Goal: Information Seeking & Learning: Learn about a topic

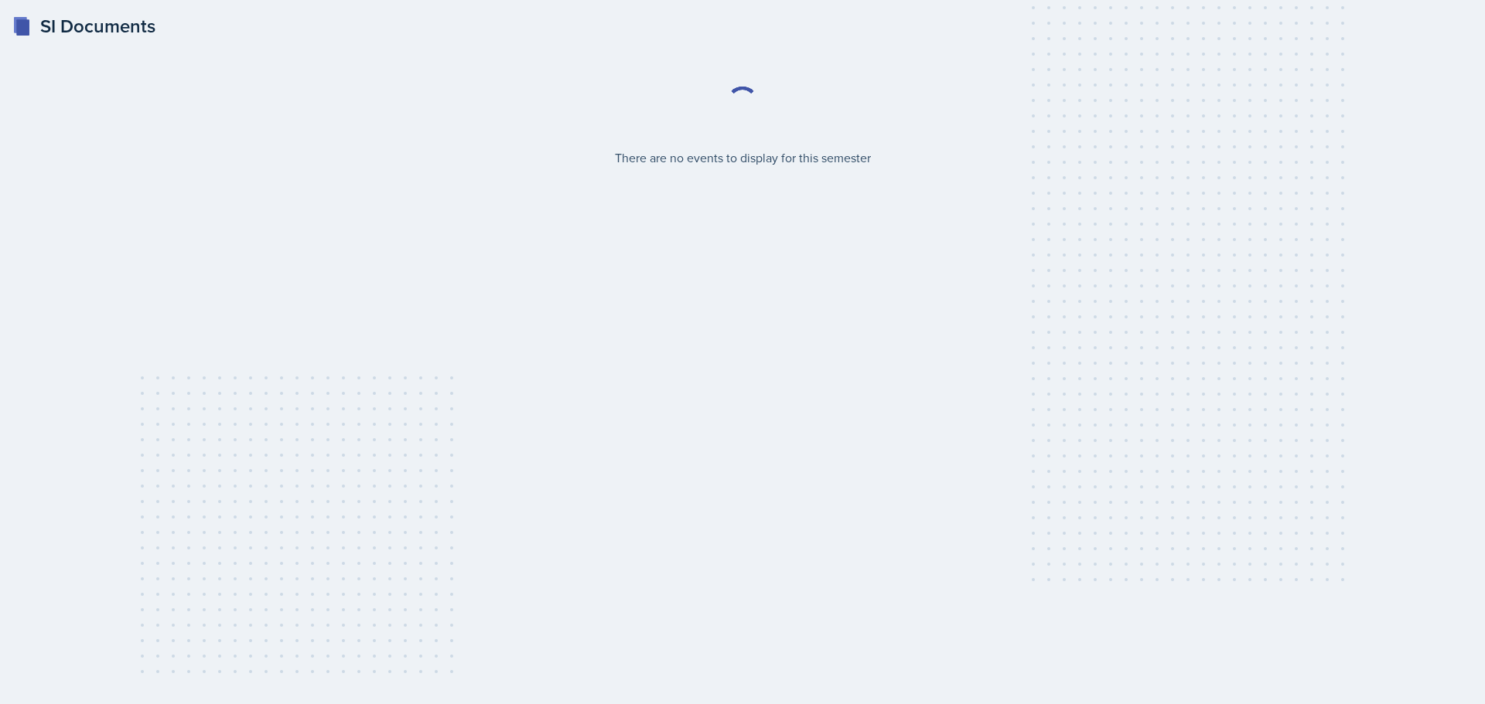
select select "2bed604d-1099-4043-b1bc-2365e8740244"
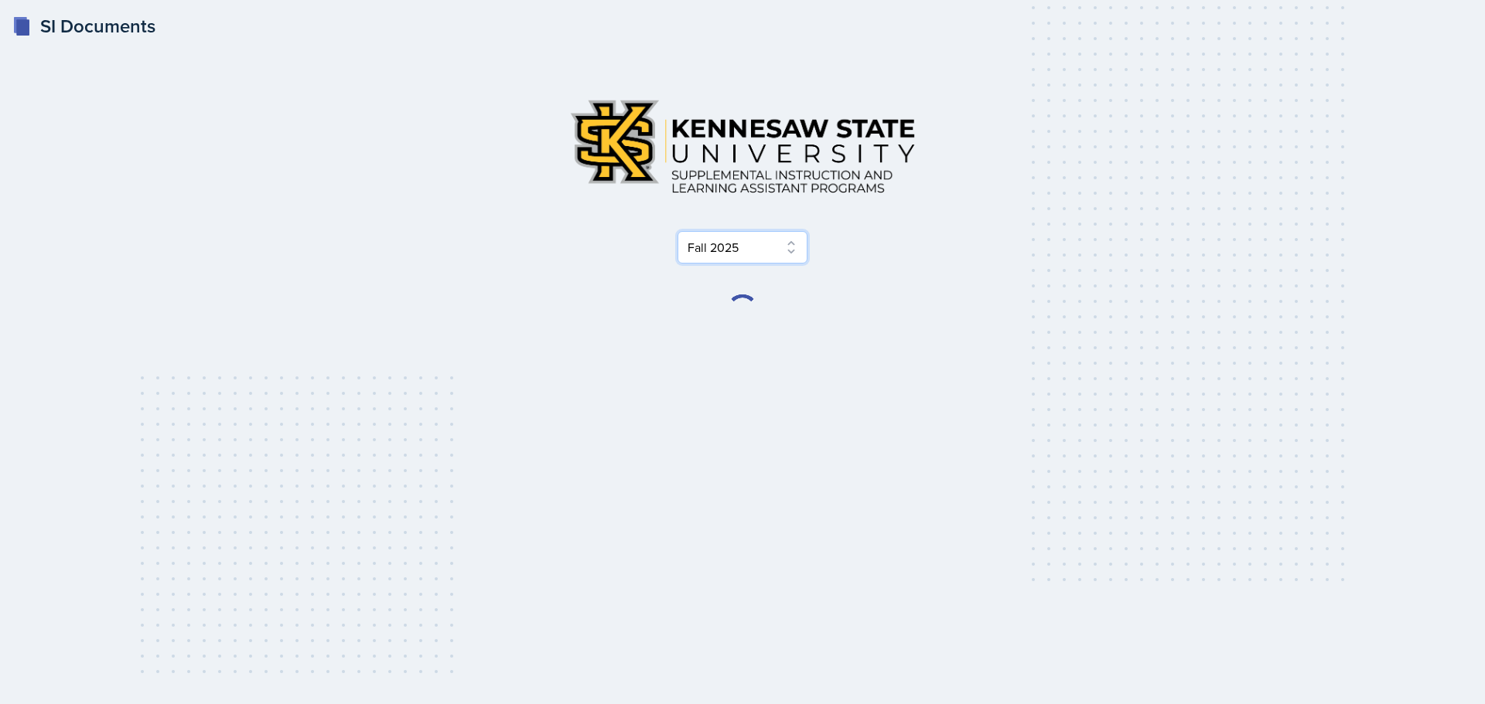
click at [760, 247] on select "Select Semester Fall 2025 Summer 2025 Spring 2025 Fall 2024 Summer 2024 Spring …" at bounding box center [742, 247] width 130 height 32
click at [1012, 261] on div "Select Semester Fall 2025 Summer 2025 Spring 2025 Fall 2024 Summer 2024 Spring …" at bounding box center [742, 247] width 742 height 32
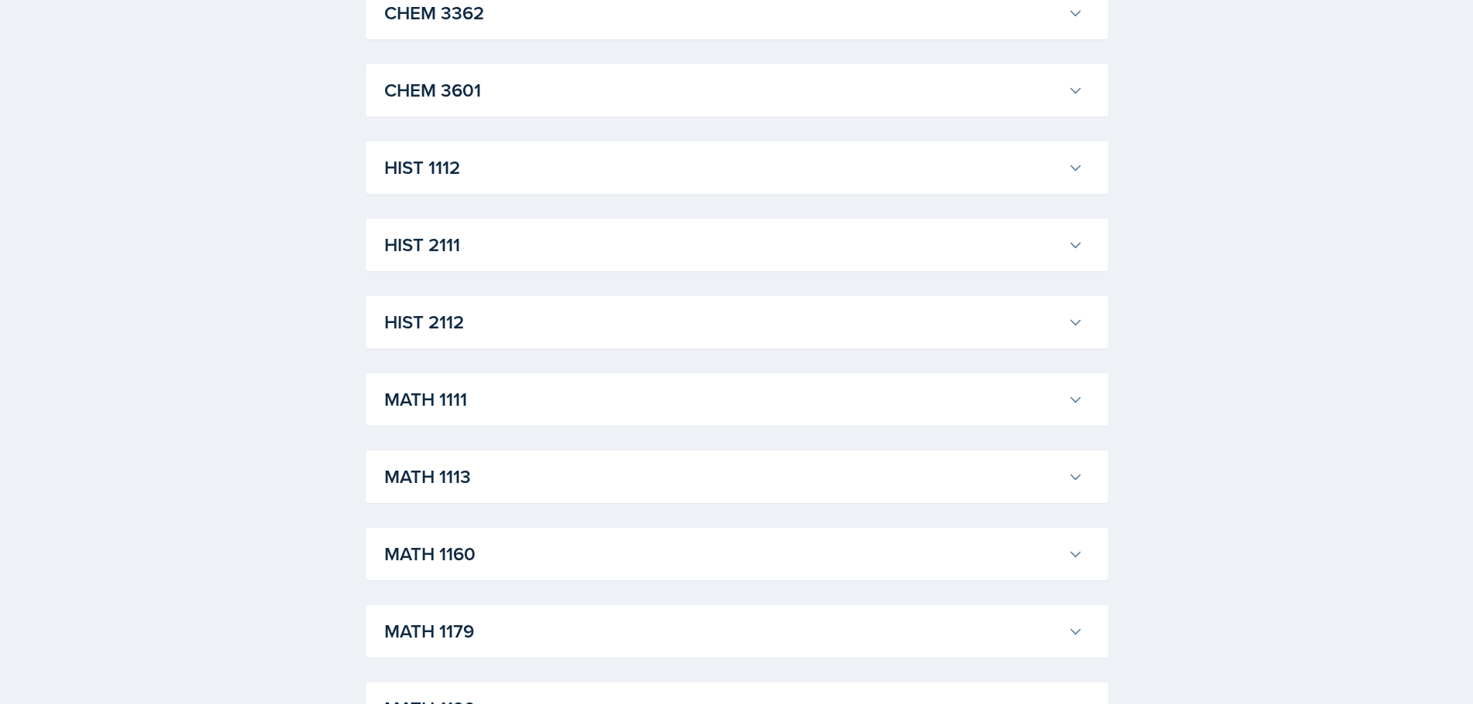
scroll to position [1082, 0]
click at [491, 404] on h3 "MATH 1111" at bounding box center [722, 399] width 677 height 28
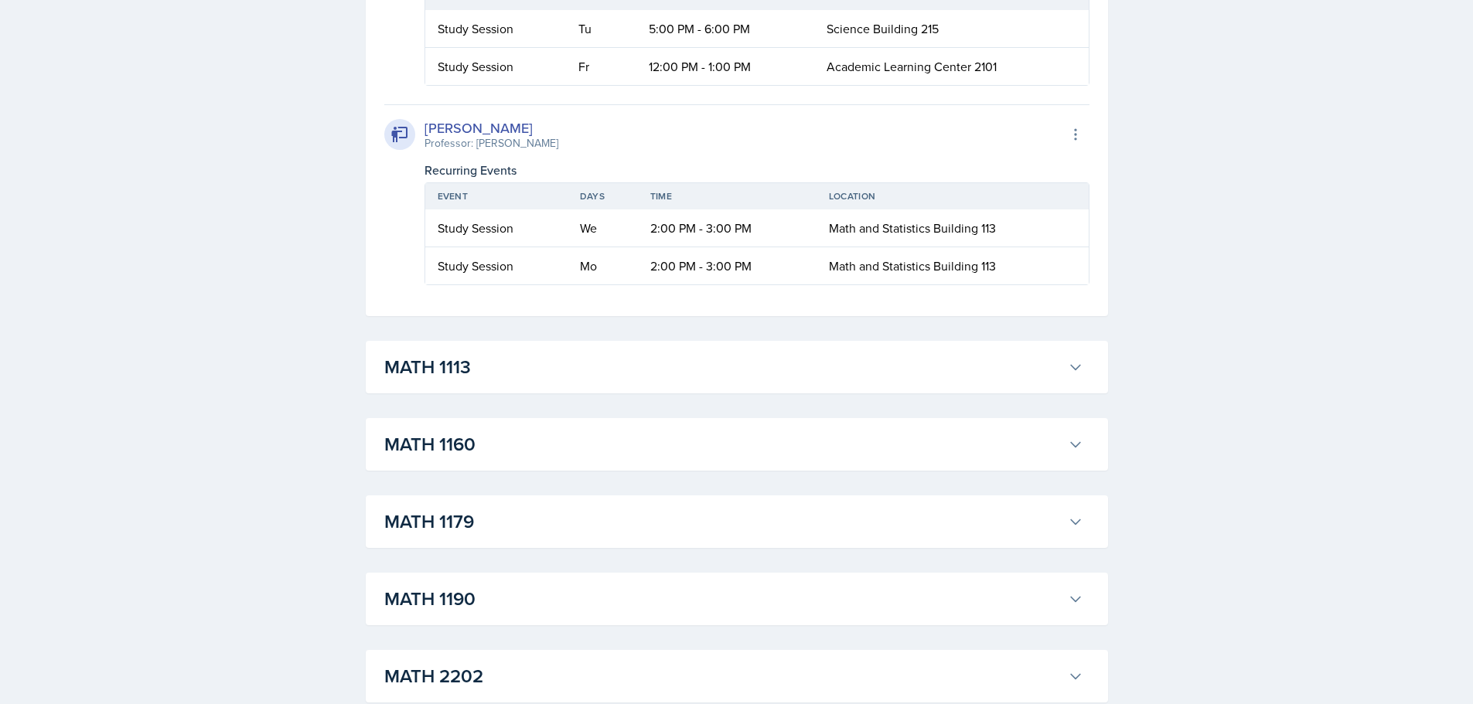
scroll to position [4175, 0]
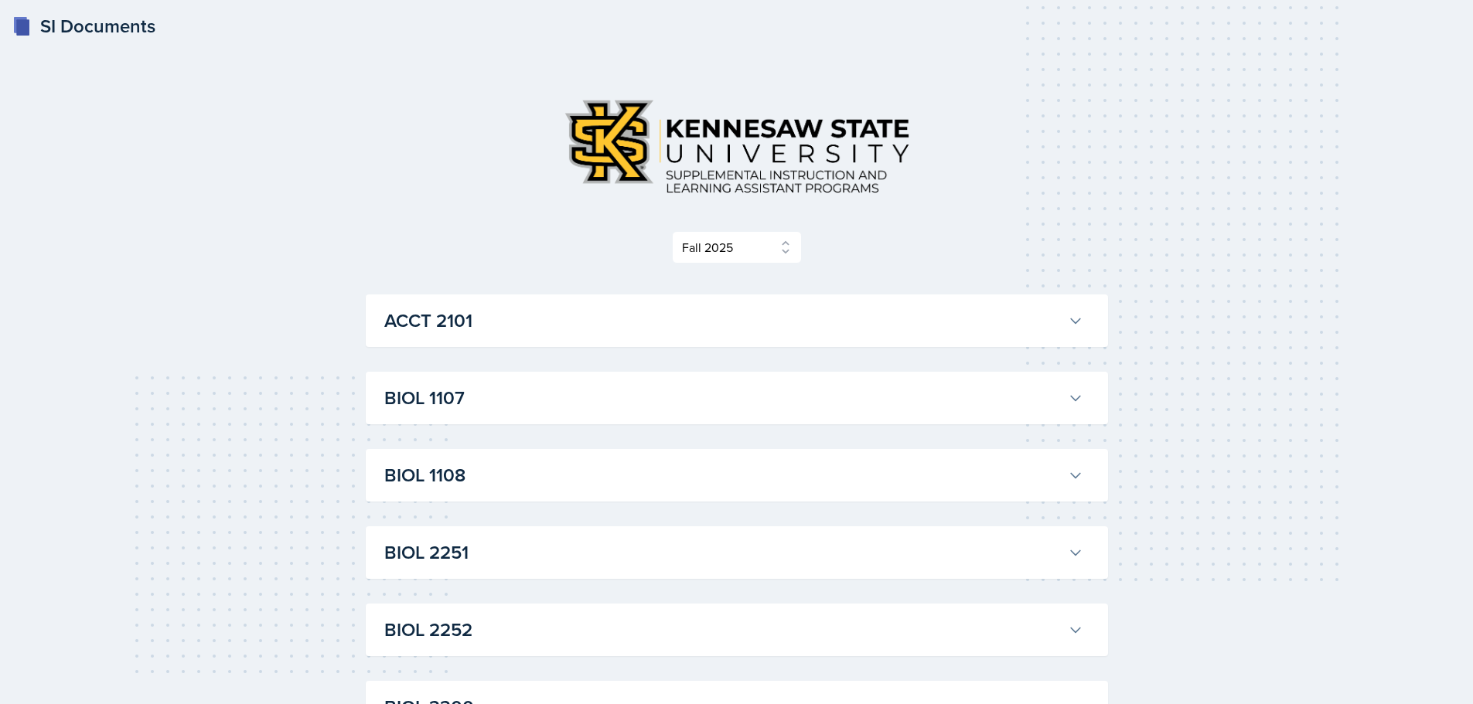
select select "2bed604d-1099-4043-b1bc-2365e8740244"
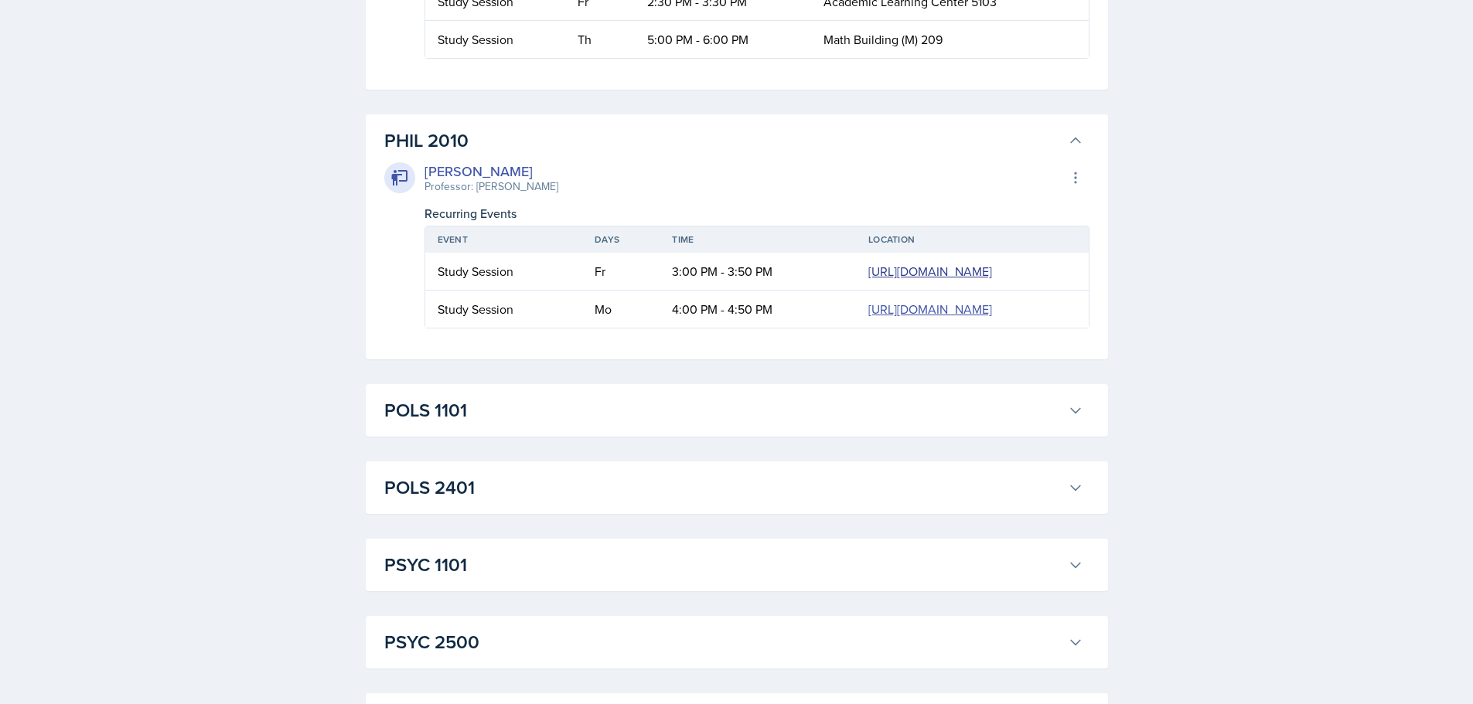
scroll to position [11362, 0]
